Goal: Transaction & Acquisition: Book appointment/travel/reservation

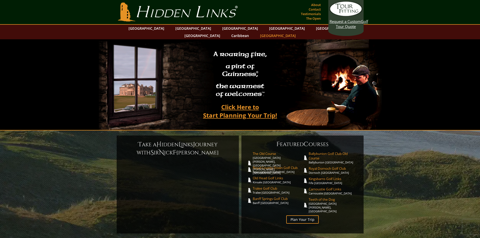
click at [298, 32] on link "[GEOGRAPHIC_DATA]" at bounding box center [277, 35] width 41 height 7
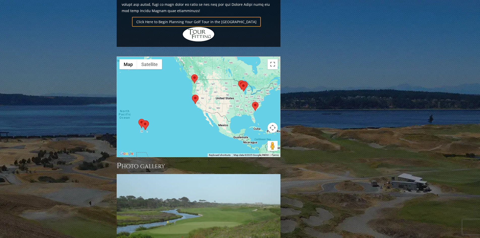
scroll to position [358, 0]
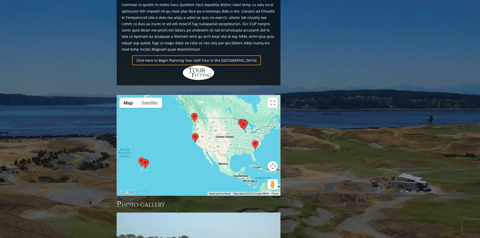
click at [238, 119] on area at bounding box center [238, 119] width 0 height 0
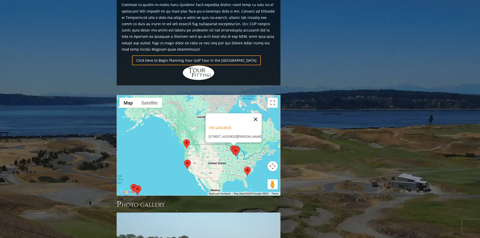
click at [258, 113] on button "Close" at bounding box center [255, 119] width 12 height 12
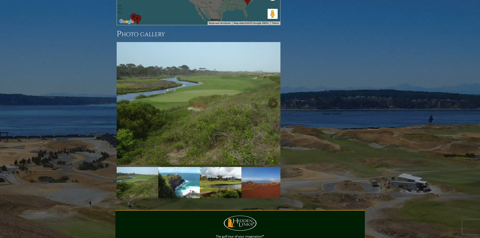
scroll to position [584, 0]
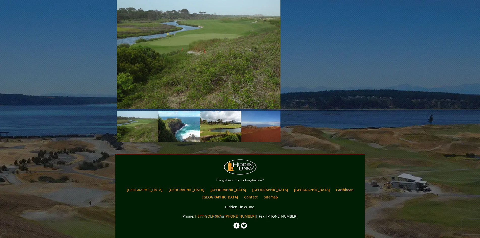
click at [165, 186] on link "[GEOGRAPHIC_DATA]" at bounding box center [144, 189] width 41 height 7
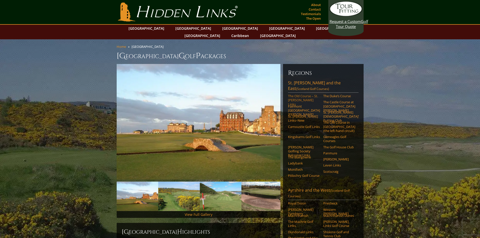
click at [297, 94] on link "The Old Course – St. [PERSON_NAME] Links" at bounding box center [304, 100] width 32 height 12
